Goal: Navigation & Orientation: Find specific page/section

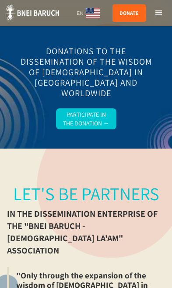
click at [159, 19] on div "menu" at bounding box center [159, 13] width 26 height 26
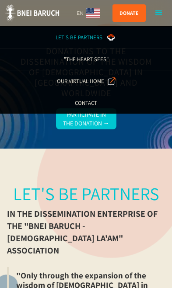
click at [97, 82] on div "Our Virtual Home" at bounding box center [80, 81] width 47 height 9
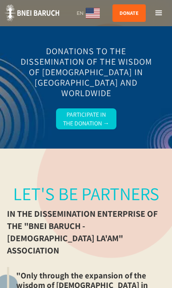
click at [161, 11] on div "menu" at bounding box center [158, 13] width 10 height 10
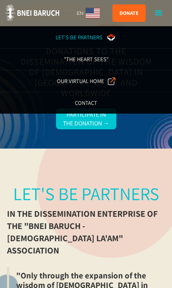
click at [91, 44] on link "Let's be partners" at bounding box center [86, 37] width 172 height 22
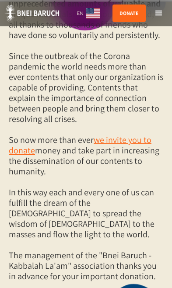
scroll to position [605, 0]
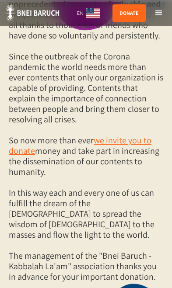
click at [150, 135] on link "we invite you to donate" at bounding box center [80, 146] width 143 height 22
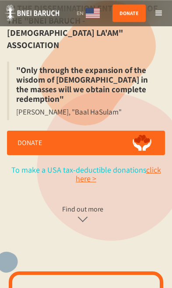
scroll to position [205, 0]
click at [158, 165] on link "click here >" at bounding box center [118, 174] width 85 height 19
click at [169, 16] on div "menu" at bounding box center [159, 13] width 26 height 26
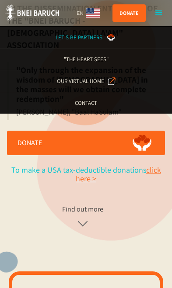
click at [102, 59] on div ""The Heart Sees"" at bounding box center [86, 59] width 45 height 9
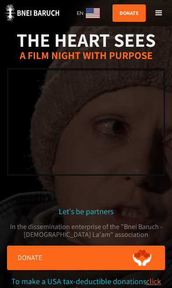
click at [165, 13] on div "menu" at bounding box center [159, 13] width 26 height 26
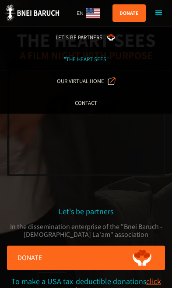
click at [112, 82] on img at bounding box center [112, 81] width 8 height 8
